Goal: Subscribe to service/newsletter

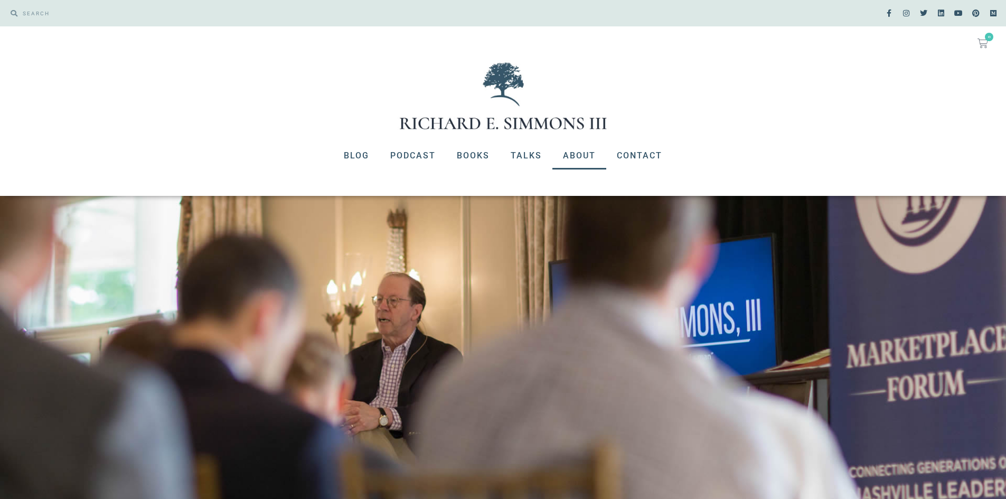
click at [591, 152] on link "About" at bounding box center [580, 155] width 54 height 27
click at [586, 153] on link "About" at bounding box center [580, 155] width 54 height 27
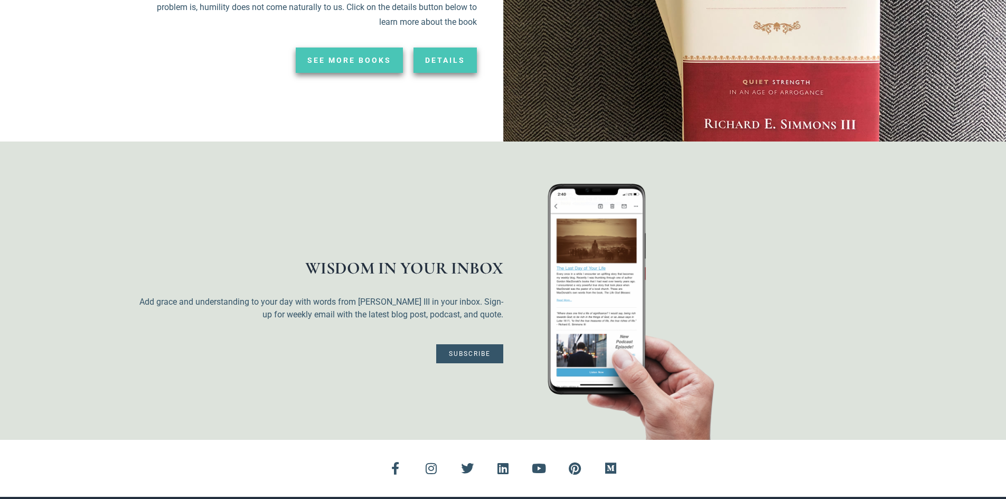
scroll to position [2430, 0]
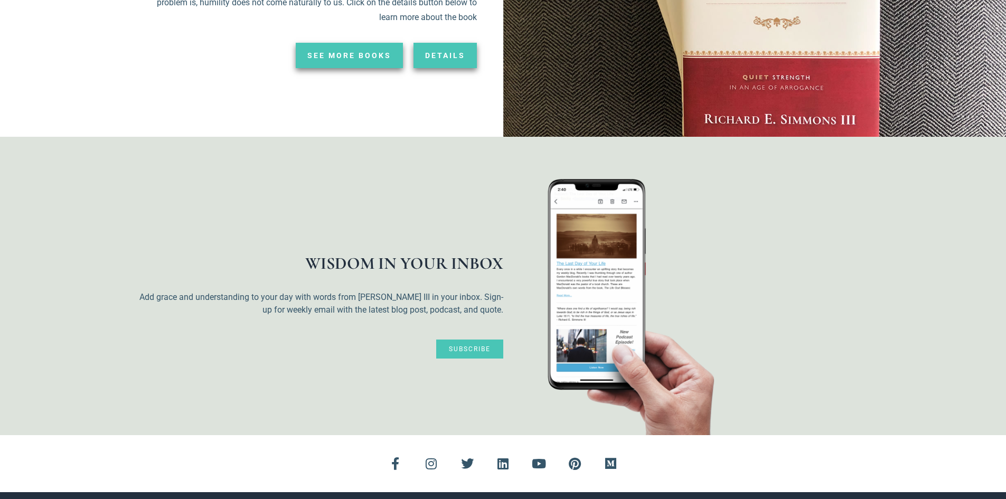
click at [483, 340] on link "Subscribe" at bounding box center [469, 349] width 67 height 19
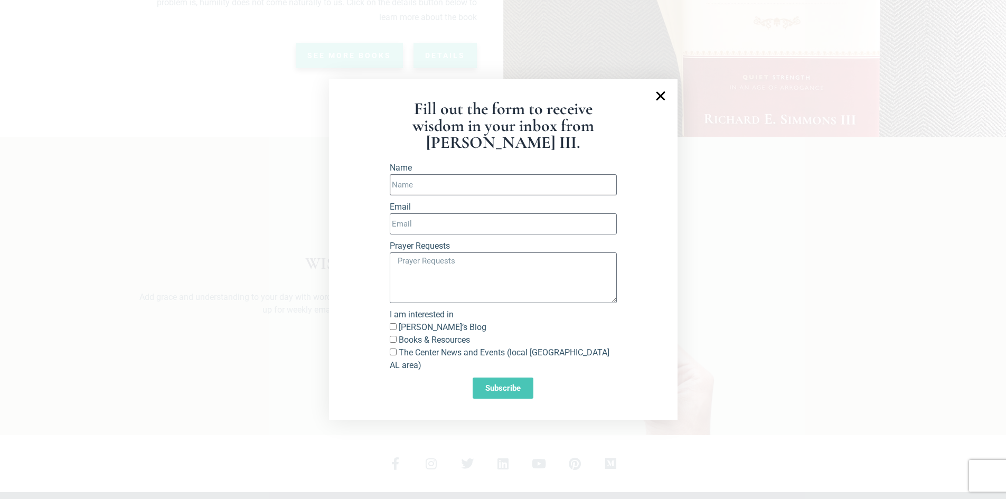
click at [487, 191] on input "Name" at bounding box center [503, 184] width 227 height 21
type input "[PERSON_NAME]"
click at [466, 234] on input "Email" at bounding box center [503, 223] width 227 height 21
type input "[EMAIL_ADDRESS][DOMAIN_NAME]"
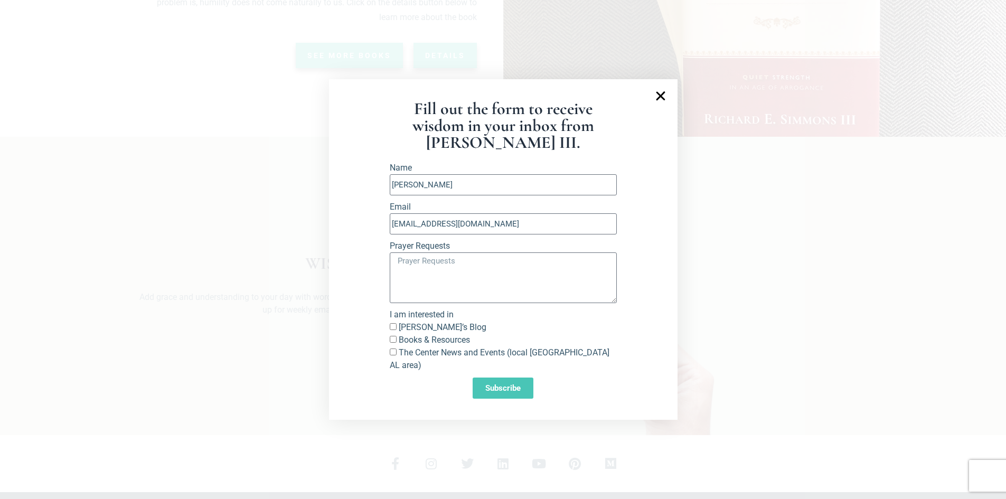
click at [394, 330] on input "[PERSON_NAME]’s Blog" at bounding box center [393, 326] width 7 height 7
checkbox input "true"
click at [399, 345] on label "Books & Resources" at bounding box center [434, 340] width 71 height 10
click at [397, 343] on input "Books & Resources" at bounding box center [393, 339] width 7 height 7
click at [399, 345] on label "Books & Resources" at bounding box center [434, 340] width 71 height 10
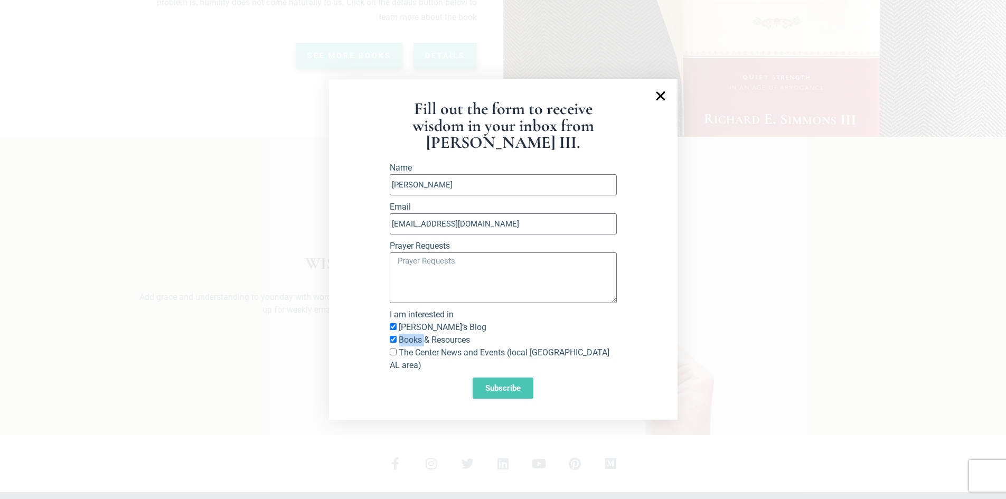
click at [397, 343] on input "Books & Resources" at bounding box center [393, 339] width 7 height 7
click at [394, 343] on input "Books & Resources" at bounding box center [393, 339] width 7 height 7
checkbox input "true"
click at [489, 345] on span "Books & Resources" at bounding box center [503, 340] width 227 height 13
click at [496, 385] on span "Subscribe" at bounding box center [502, 389] width 35 height 8
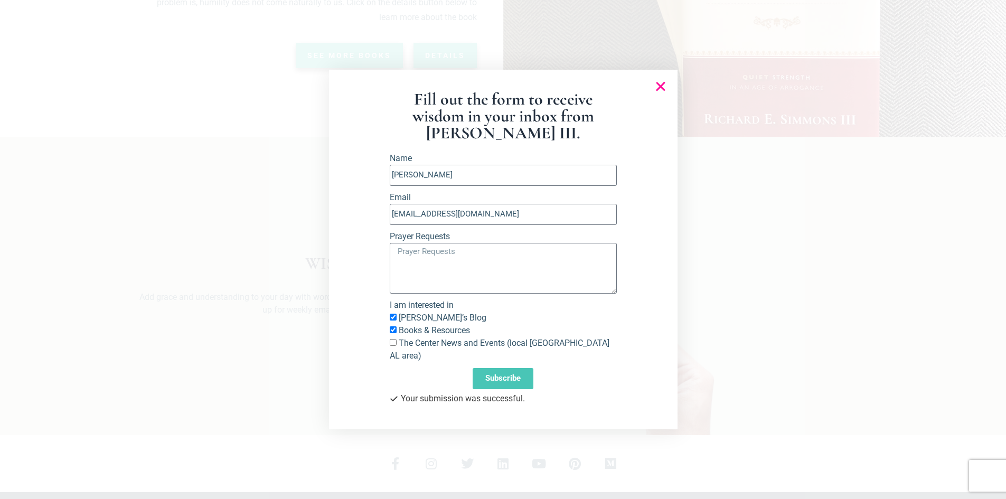
click at [662, 91] on icon "Close" at bounding box center [660, 86] width 13 height 13
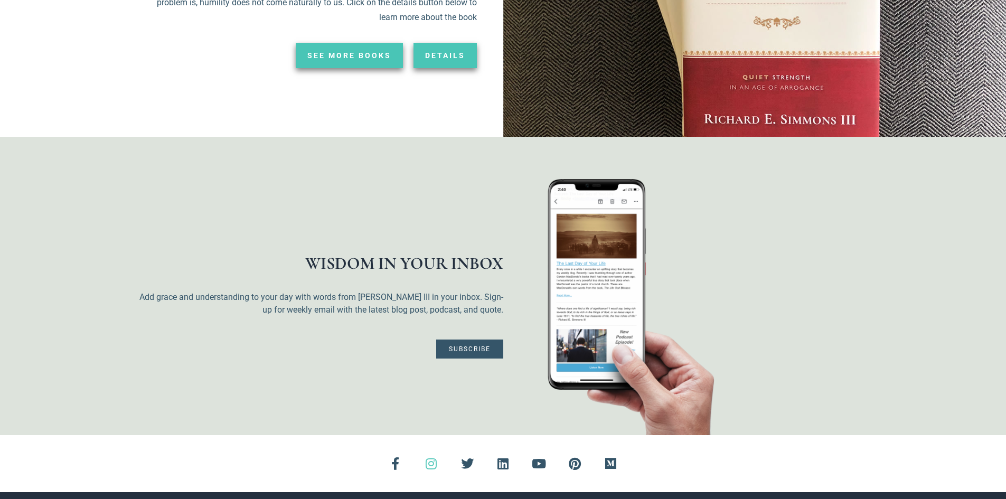
click at [438, 451] on link "Instagram" at bounding box center [431, 463] width 25 height 25
